Goal: Information Seeking & Learning: Check status

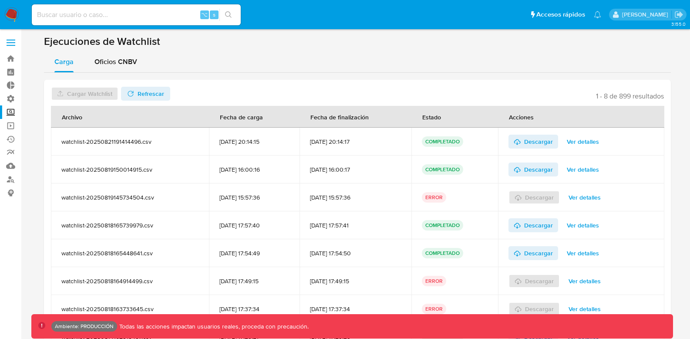
click at [12, 114] on label "Screening" at bounding box center [52, 111] width 104 height 13
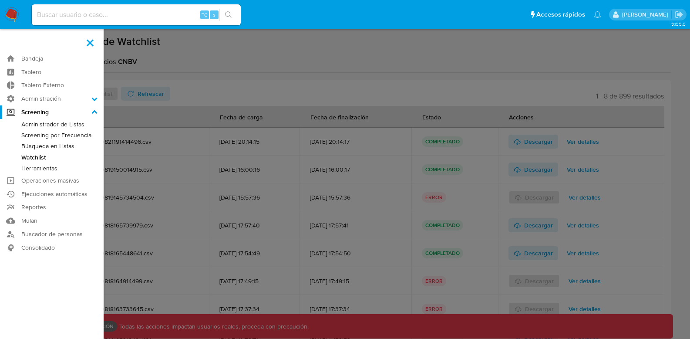
click at [0, 0] on input "Screening" at bounding box center [0, 0] width 0 height 0
click at [58, 145] on link "Búsqueda en Listas" at bounding box center [52, 146] width 104 height 11
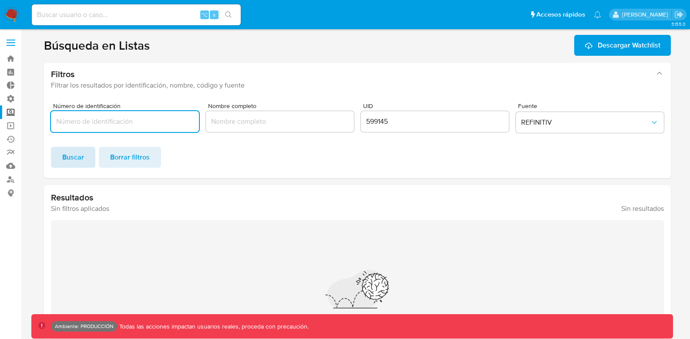
click at [79, 157] on span "Buscar" at bounding box center [73, 157] width 22 height 19
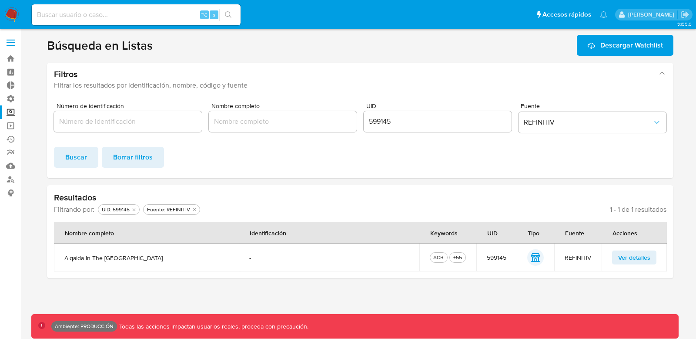
click at [635, 257] on span "Ver detalles" at bounding box center [634, 257] width 32 height 12
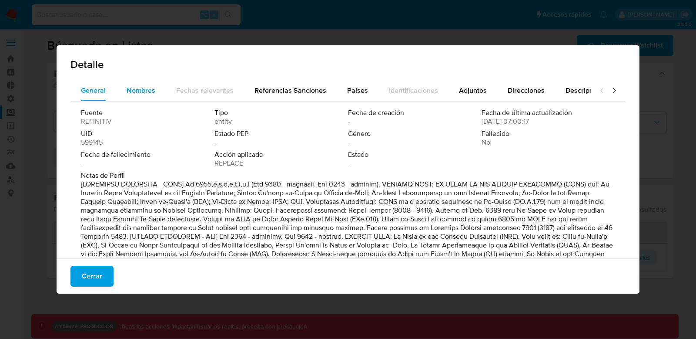
click at [144, 82] on div "Nombres" at bounding box center [141, 90] width 29 height 21
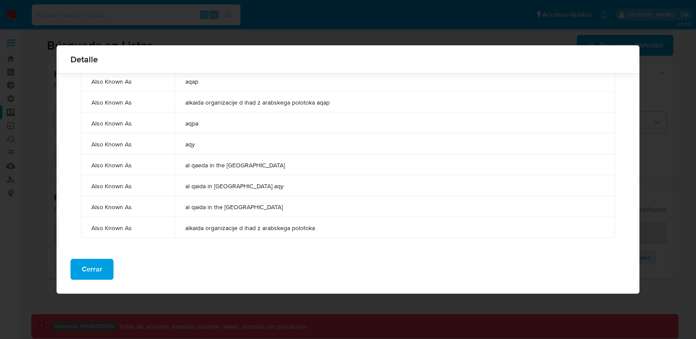
scroll to position [1014, 0]
click at [93, 278] on span "Cerrar" at bounding box center [92, 268] width 20 height 19
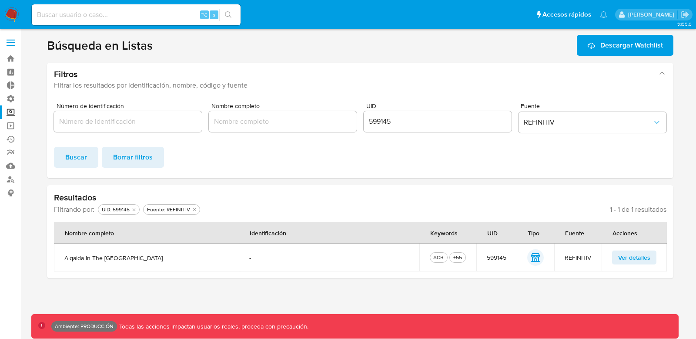
click at [636, 255] on span "Ver detalles" at bounding box center [634, 257] width 32 height 12
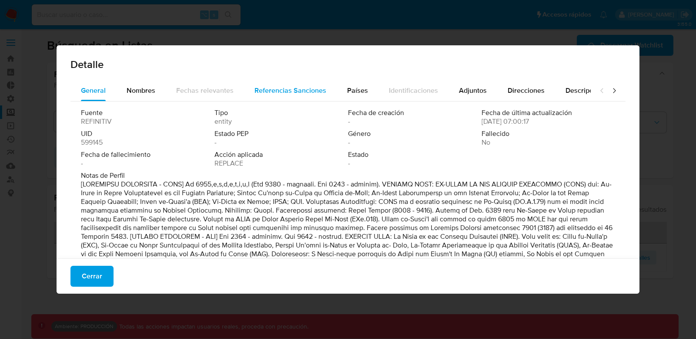
click at [315, 91] on span "Referencias Sanciones" at bounding box center [291, 90] width 72 height 10
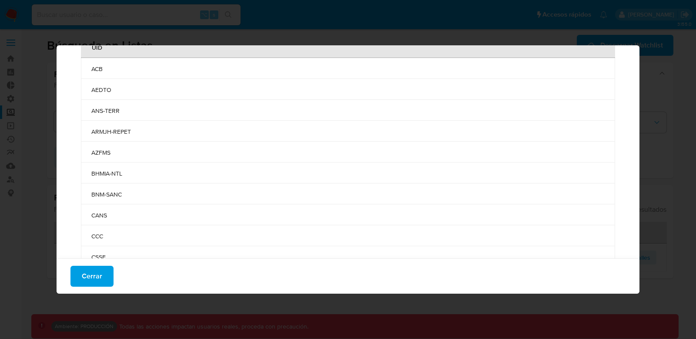
scroll to position [0, 0]
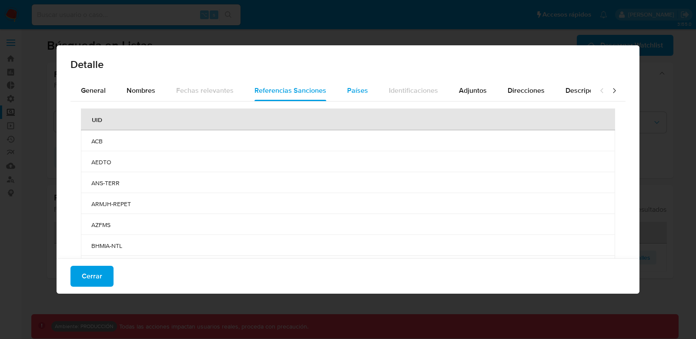
click at [355, 88] on span "Países" at bounding box center [357, 90] width 21 height 10
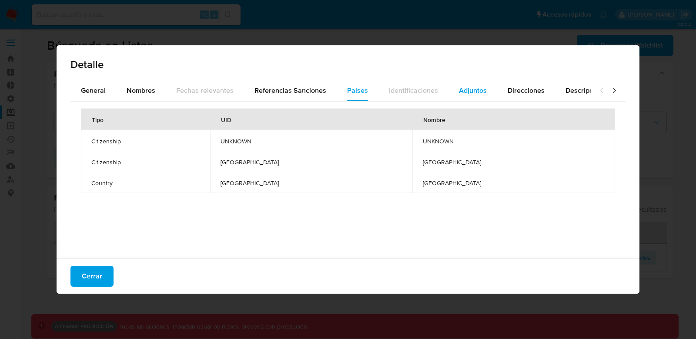
click at [478, 91] on span "Adjuntos" at bounding box center [473, 90] width 28 height 10
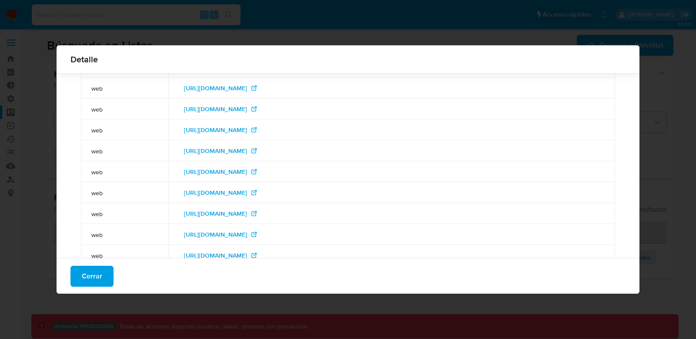
scroll to position [1591, 0]
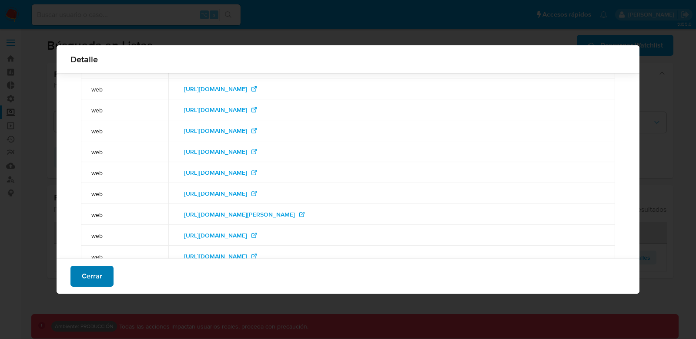
click at [102, 277] on button "Cerrar" at bounding box center [92, 275] width 43 height 21
